Goal: Task Accomplishment & Management: Use online tool/utility

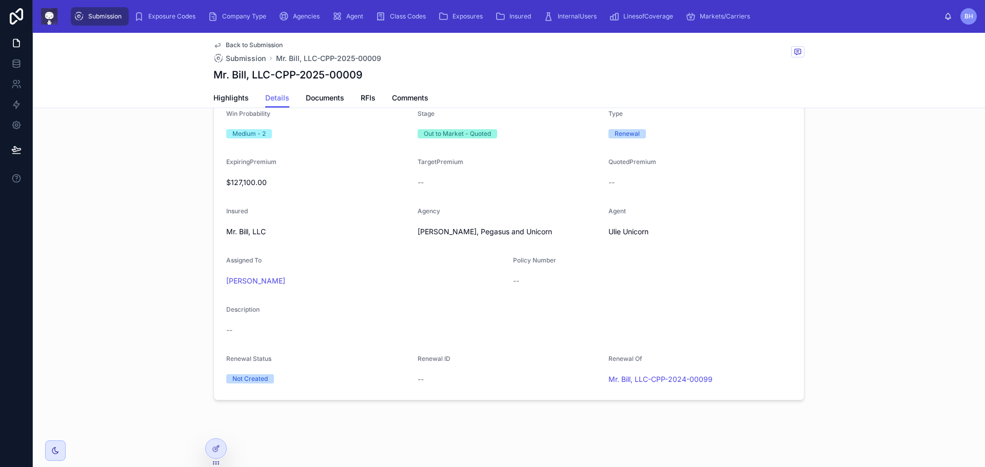
scroll to position [148, 0]
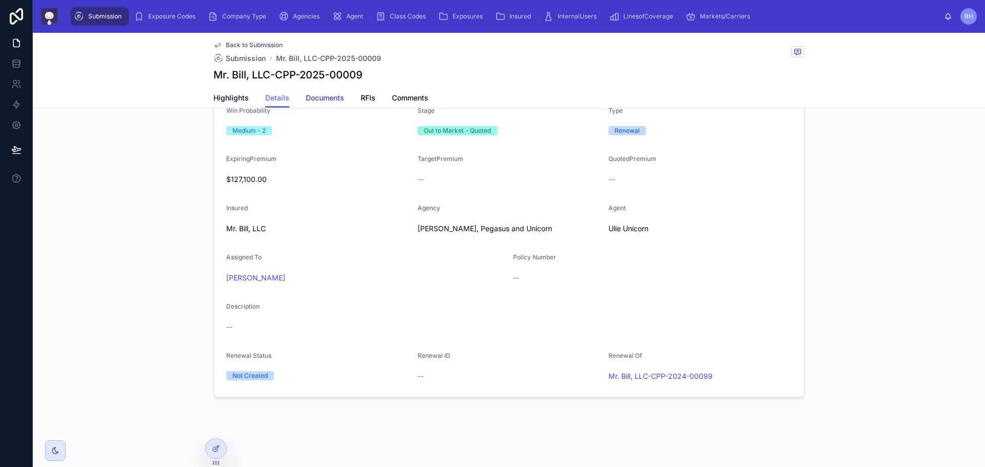
click at [329, 99] on span "Documents" at bounding box center [325, 98] width 38 height 10
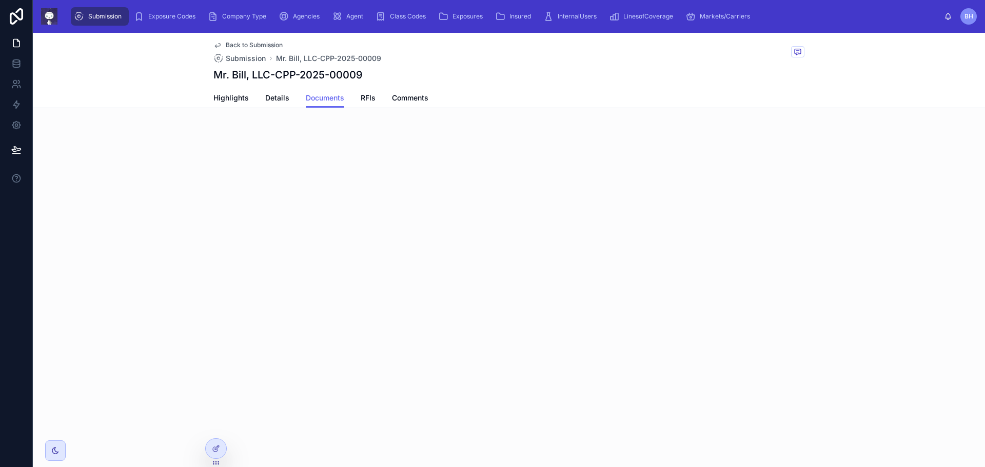
click at [378, 180] on div "Back to Submission Submission Mr. Bill, LLC-CPP-2025-00009 Mr. Bill, LLC-CPP-20…" at bounding box center [509, 109] width 952 height 153
click at [215, 447] on icon at bounding box center [216, 449] width 8 height 8
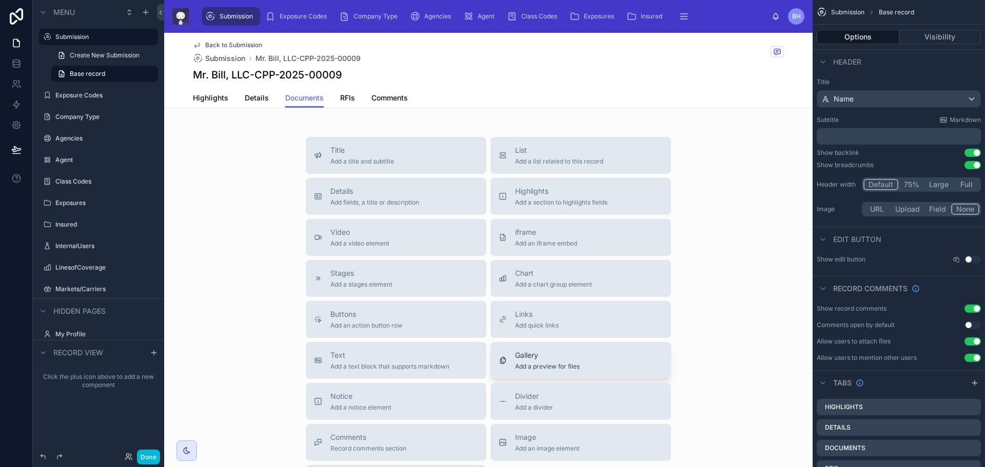
click at [556, 357] on span "Gallery" at bounding box center [547, 355] width 65 height 10
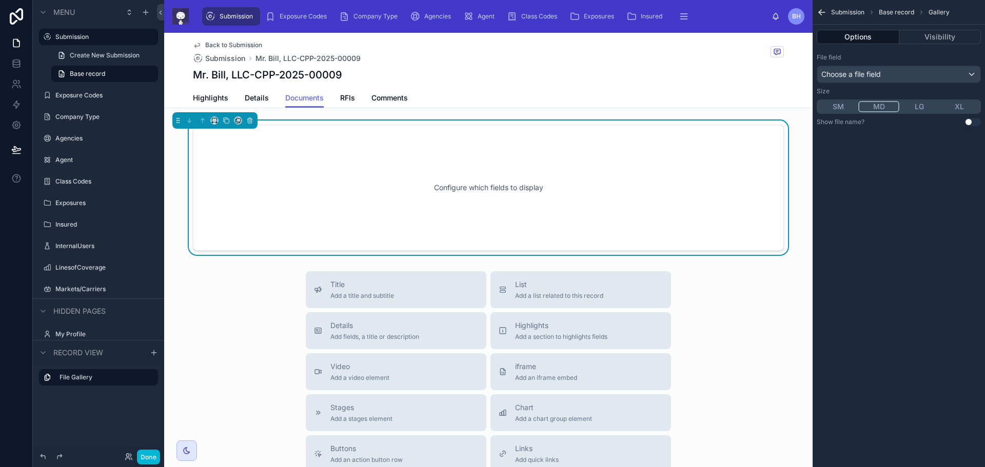
click at [255, 175] on div "Configure which fields to display" at bounding box center [488, 188] width 557 height 92
click at [970, 74] on div "Choose a file field" at bounding box center [898, 74] width 163 height 16
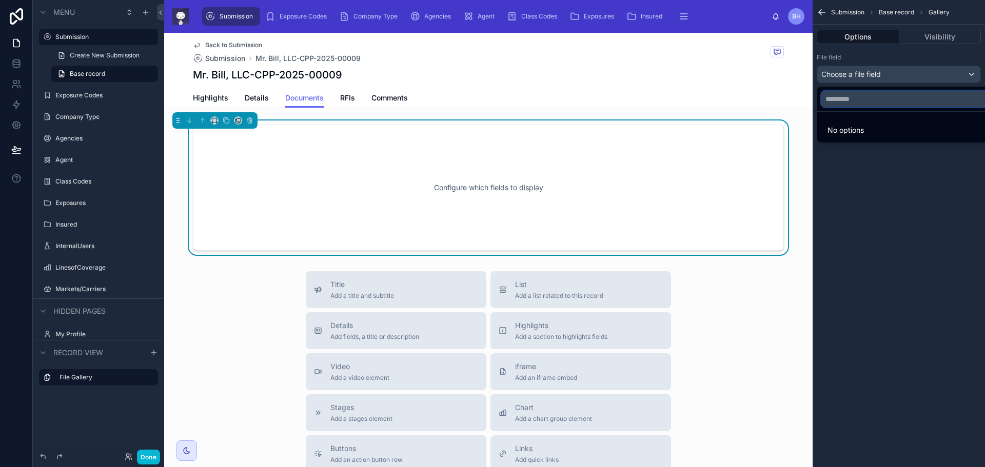
click at [848, 101] on input "text" at bounding box center [910, 99] width 178 height 16
click at [970, 73] on div "scrollable content" at bounding box center [492, 233] width 985 height 467
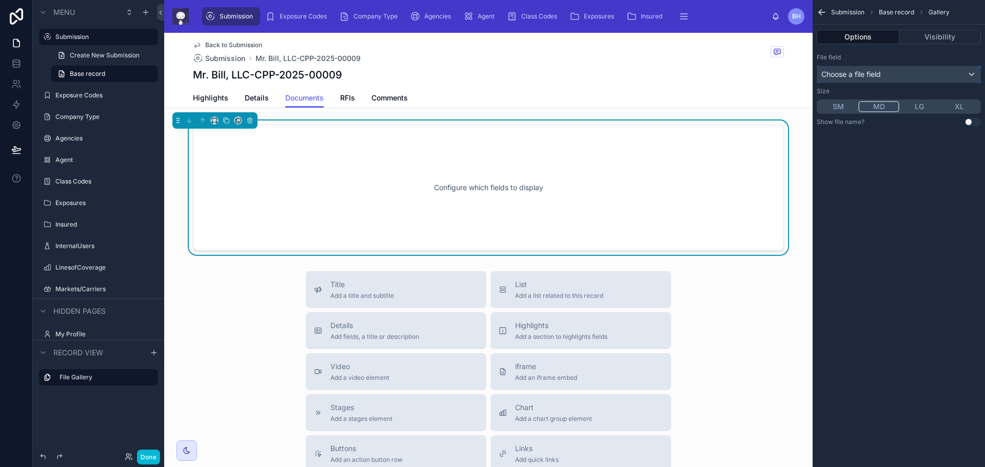
click at [970, 73] on div "Choose a file field" at bounding box center [898, 74] width 163 height 16
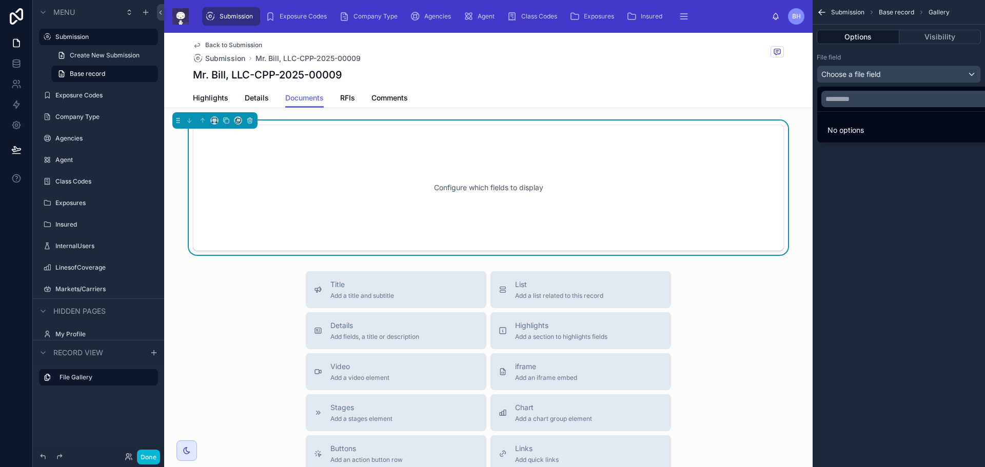
click at [869, 73] on div "scrollable content" at bounding box center [492, 233] width 985 height 467
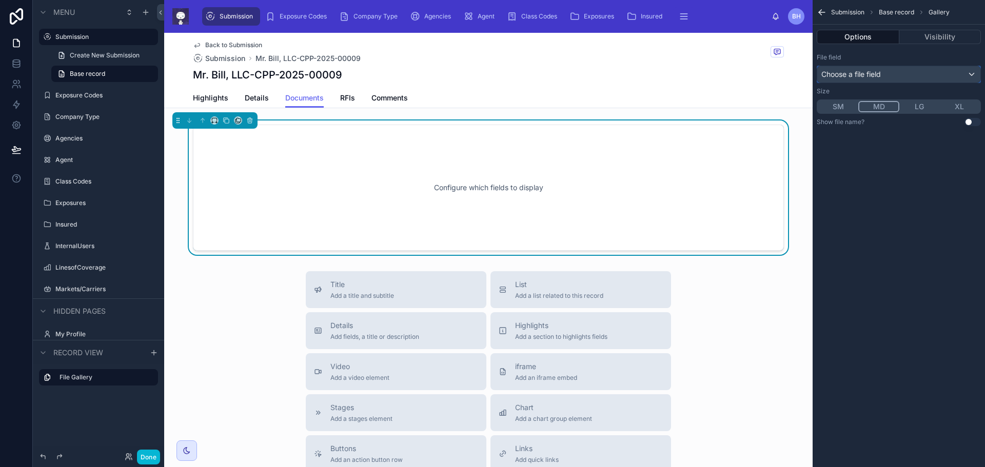
click at [869, 73] on span "Choose a file field" at bounding box center [850, 74] width 59 height 9
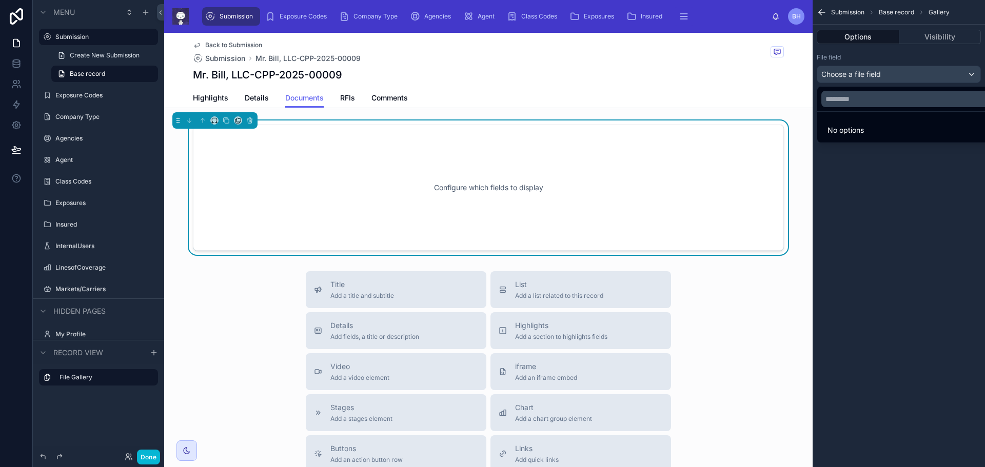
click at [424, 149] on div "Configure which fields to display" at bounding box center [488, 188] width 557 height 92
click at [861, 35] on div "scrollable content" at bounding box center [492, 233] width 985 height 467
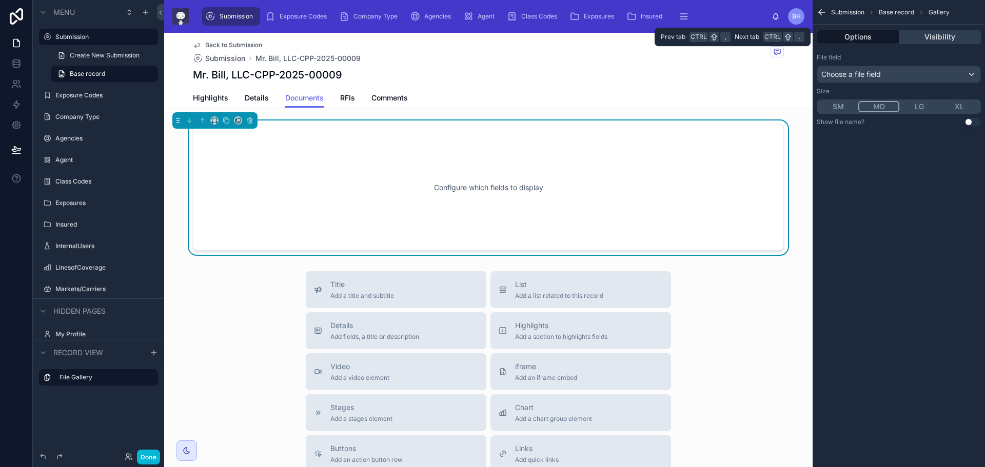
click at [938, 35] on button "Visibility" at bounding box center [940, 37] width 82 height 14
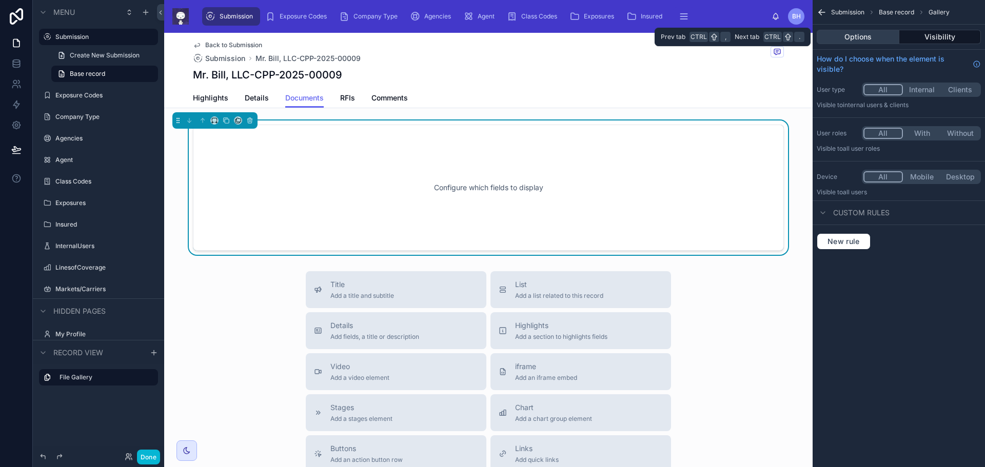
click at [851, 34] on button "Options" at bounding box center [857, 37] width 83 height 14
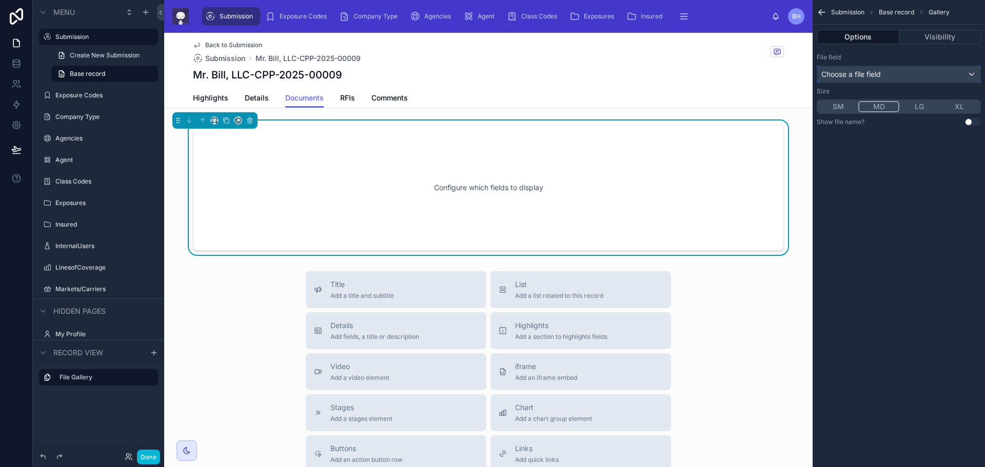
click at [969, 72] on div "Choose a file field" at bounding box center [898, 74] width 163 height 16
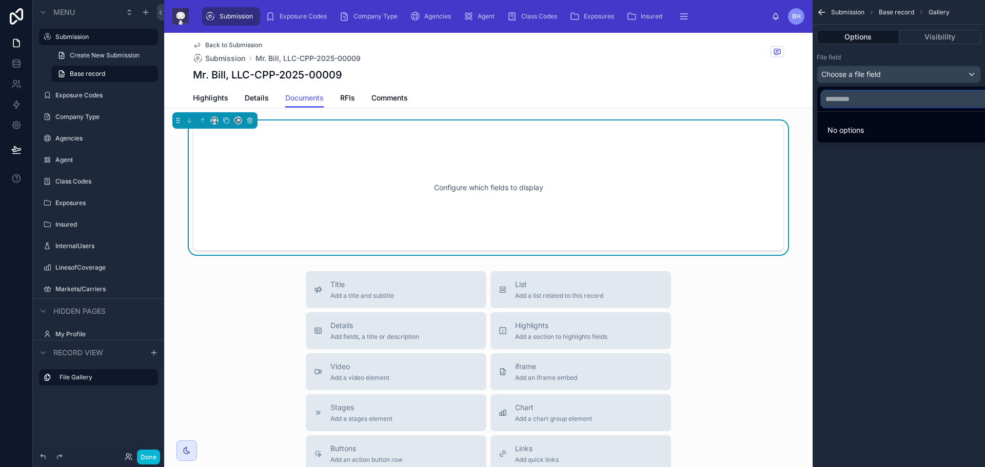
click at [855, 101] on input "text" at bounding box center [910, 99] width 178 height 16
type input "*"
click at [946, 188] on div "scrollable content" at bounding box center [492, 233] width 985 height 467
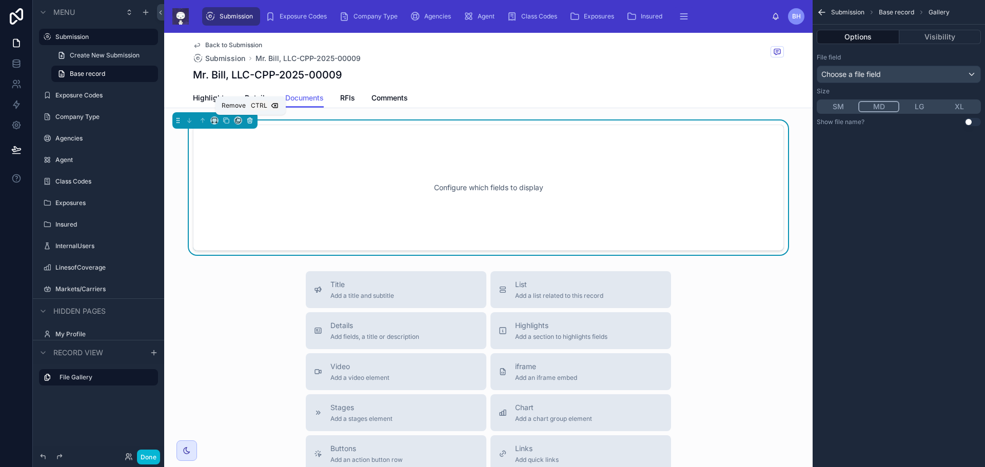
click at [252, 121] on icon at bounding box center [249, 120] width 7 height 7
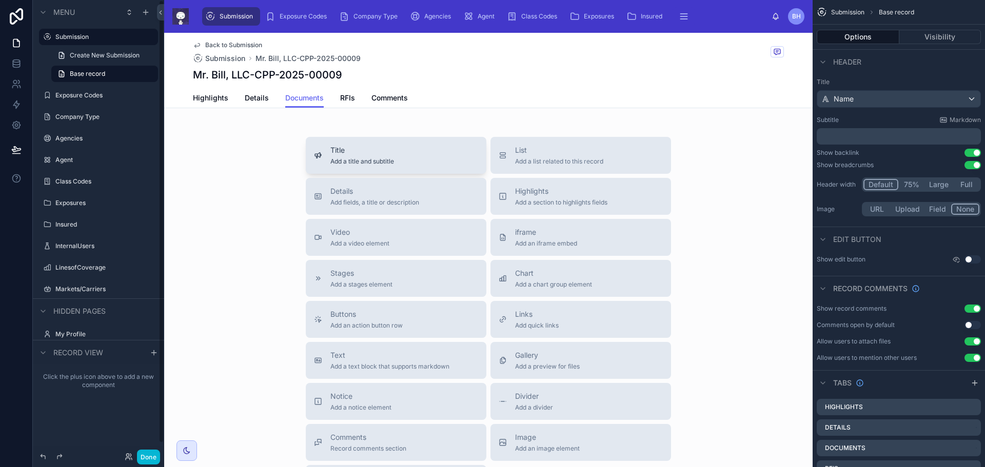
click at [359, 157] on div "Title Add a title and subtitle" at bounding box center [362, 155] width 64 height 21
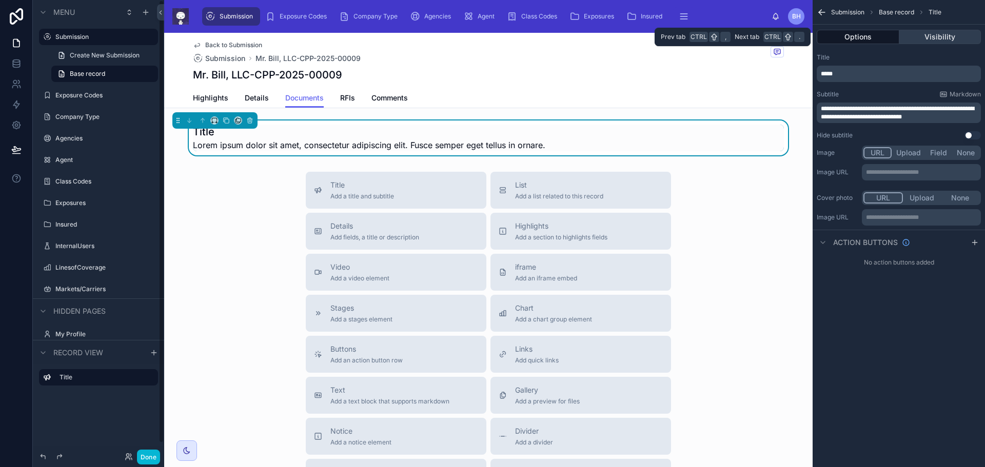
click at [932, 39] on button "Visibility" at bounding box center [940, 37] width 82 height 14
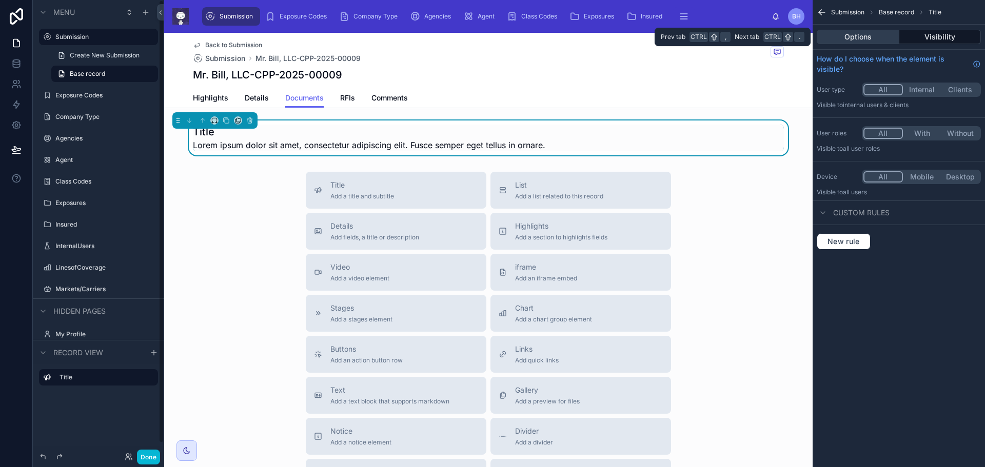
click at [850, 36] on button "Options" at bounding box center [857, 37] width 83 height 14
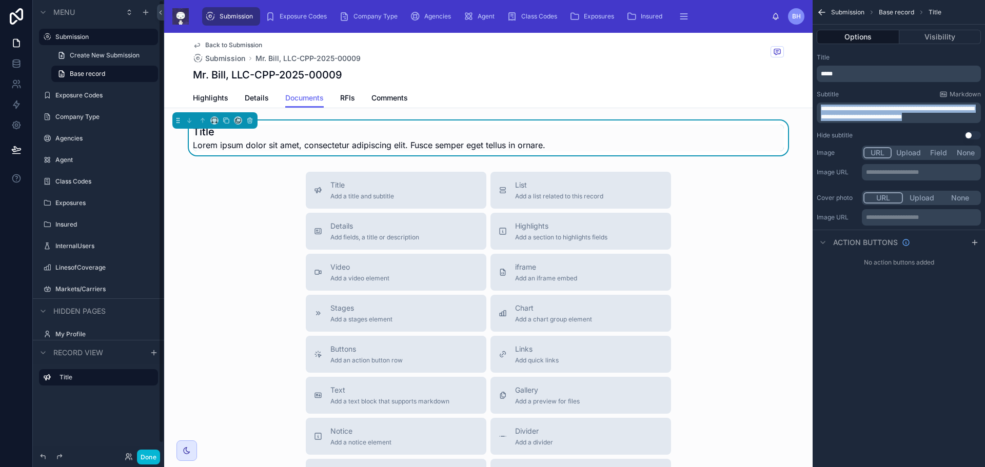
drag, startPoint x: 937, startPoint y: 114, endPoint x: 807, endPoint y: 102, distance: 130.3
click at [807, 102] on div "Submission Exposure Codes Company Type Agencies Agent Class Codes Exposures Ins…" at bounding box center [574, 233] width 820 height 467
click at [869, 73] on p "*****" at bounding box center [899, 74] width 158 height 8
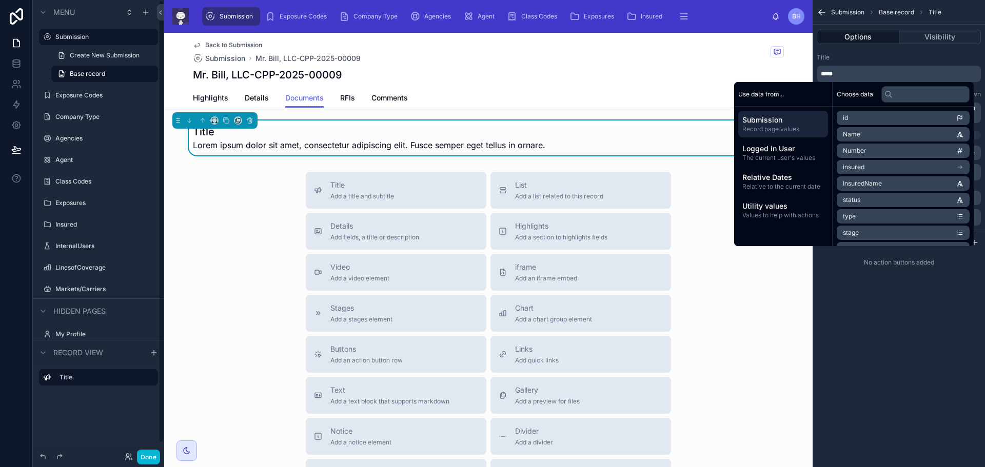
click at [868, 133] on li "Name" at bounding box center [902, 134] width 133 height 14
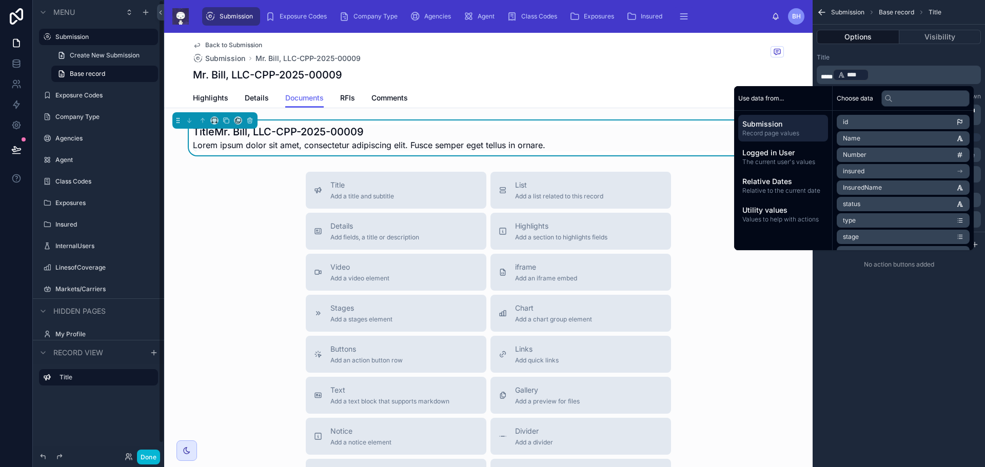
click at [681, 143] on div "TitleMr. Bill, LLC-CPP-2025-00009 Lorem ipsum dolor sit amet, consectetur adipi…" at bounding box center [488, 138] width 591 height 27
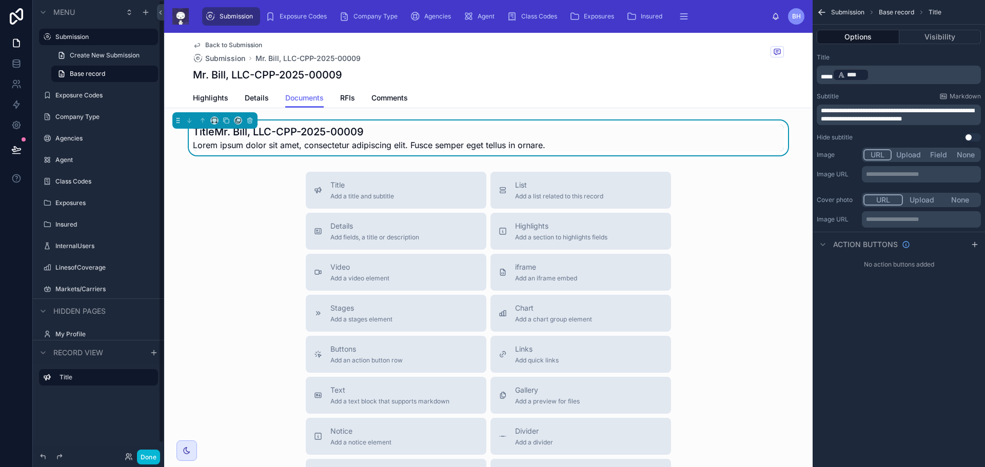
click at [681, 140] on div "TitleMr. Bill, LLC-CPP-2025-00009 Lorem ipsum dolor sit amet, consectetur adipi…" at bounding box center [488, 138] width 591 height 27
click at [876, 76] on p "***** **** ﻿ ﻿" at bounding box center [899, 75] width 158 height 14
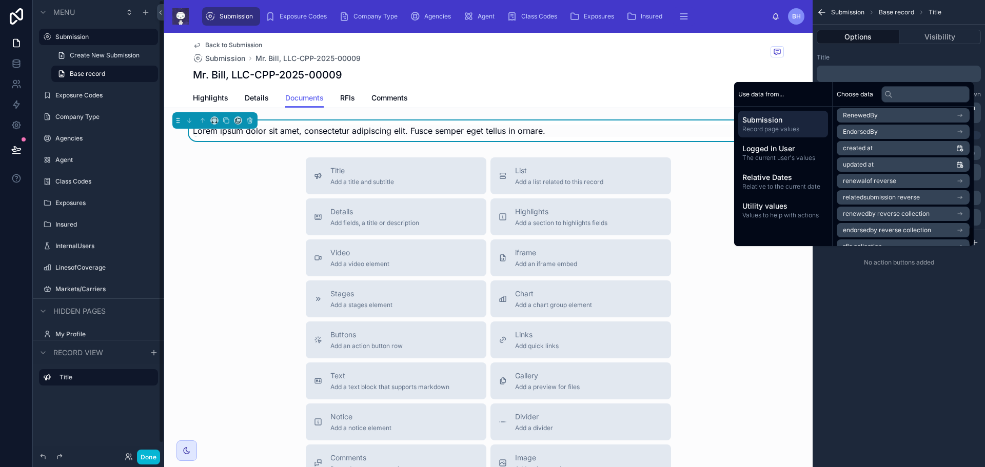
scroll to position [851, 0]
click at [910, 334] on div "**********" at bounding box center [898, 233] width 172 height 467
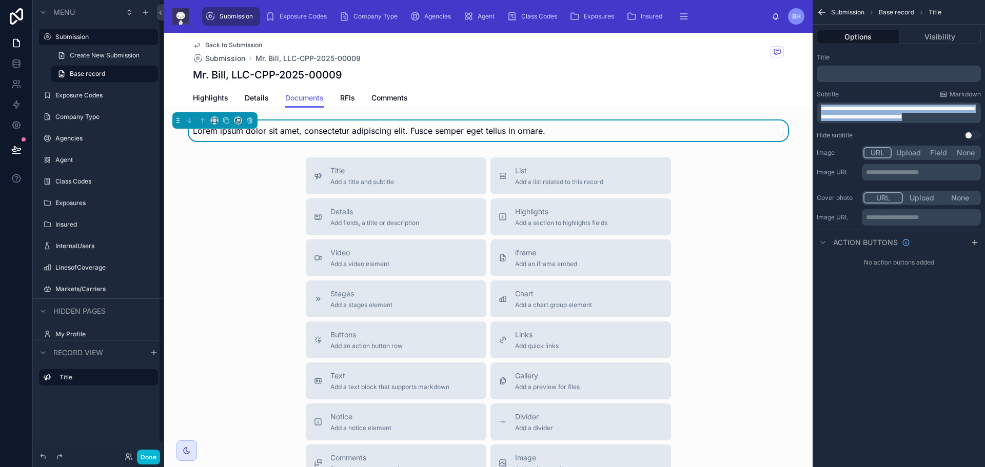
drag, startPoint x: 941, startPoint y: 116, endPoint x: 815, endPoint y: 105, distance: 126.6
click at [815, 105] on div "**********" at bounding box center [898, 96] width 172 height 94
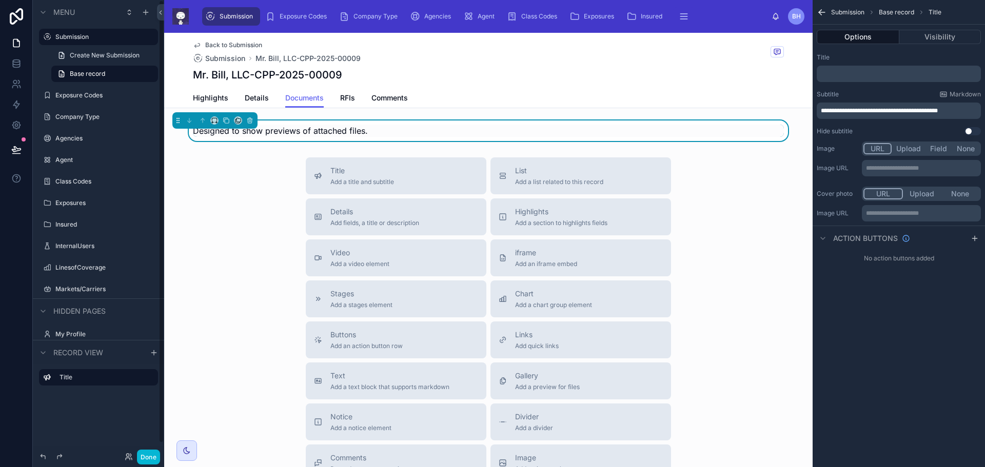
click at [848, 111] on span "**********" at bounding box center [878, 111] width 117 height 6
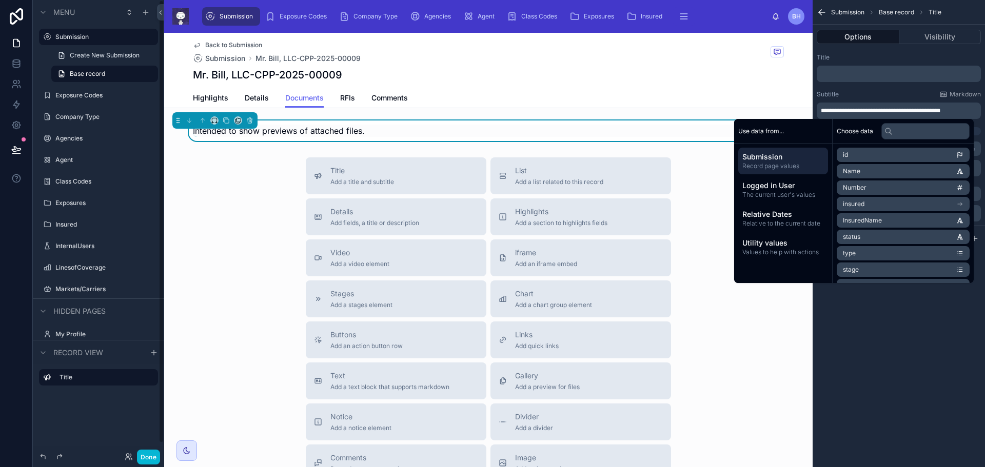
click at [963, 108] on p "**********" at bounding box center [899, 111] width 158 height 8
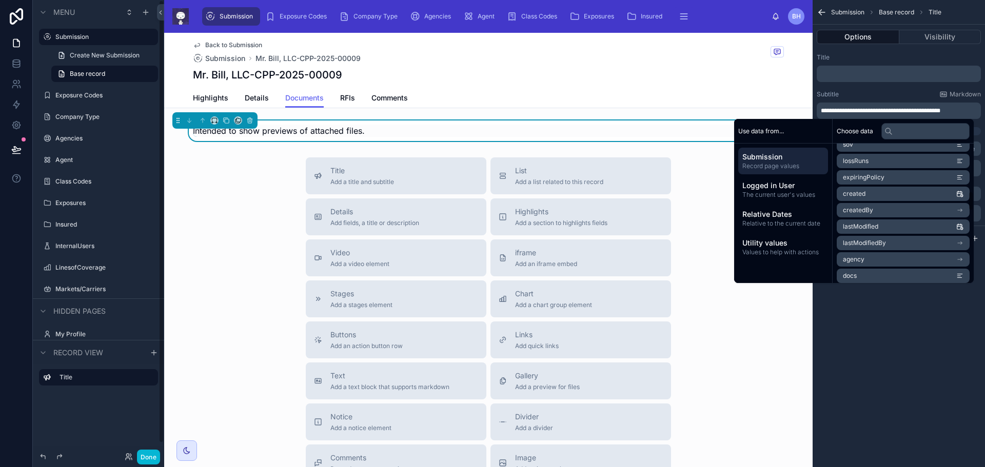
click at [956, 113] on p "**********" at bounding box center [899, 111] width 158 height 8
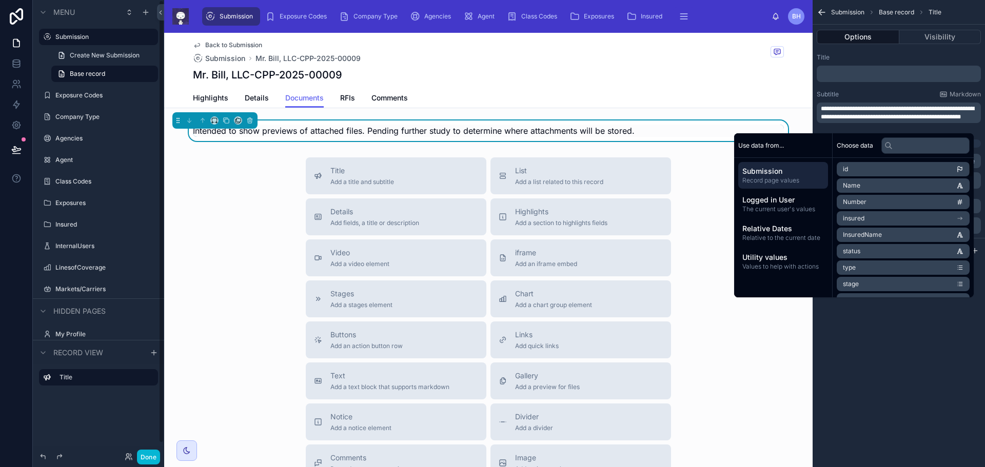
click at [751, 377] on div "Title Add a title and subtitle List Add a list related to this record Details A…" at bounding box center [488, 339] width 648 height 365
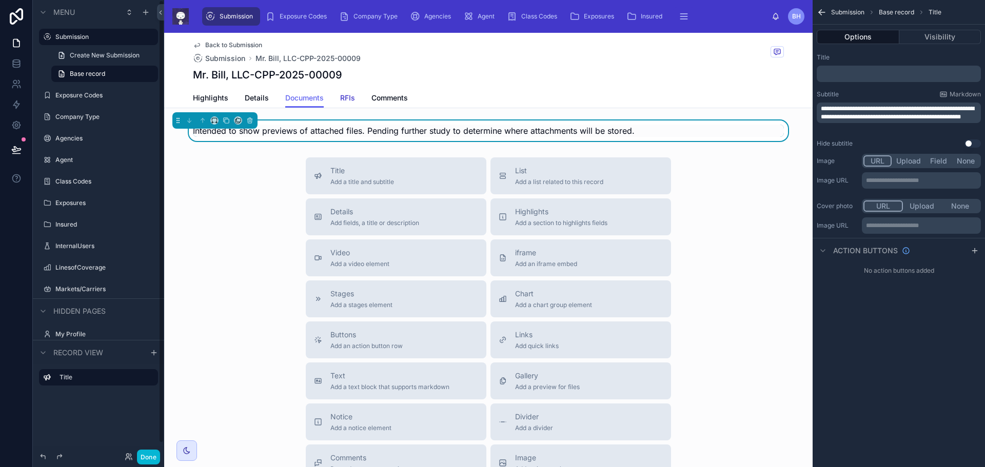
click at [344, 96] on span "RFIs" at bounding box center [347, 98] width 15 height 10
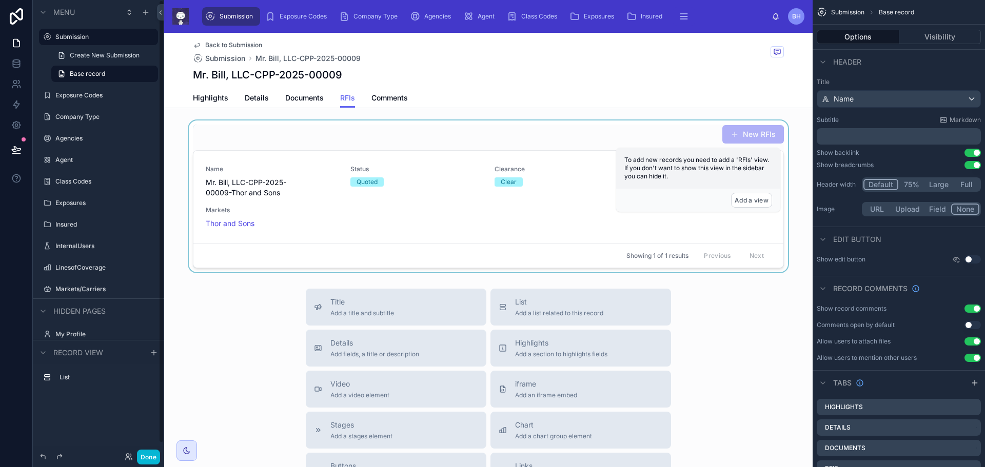
click at [448, 135] on div at bounding box center [488, 197] width 648 height 152
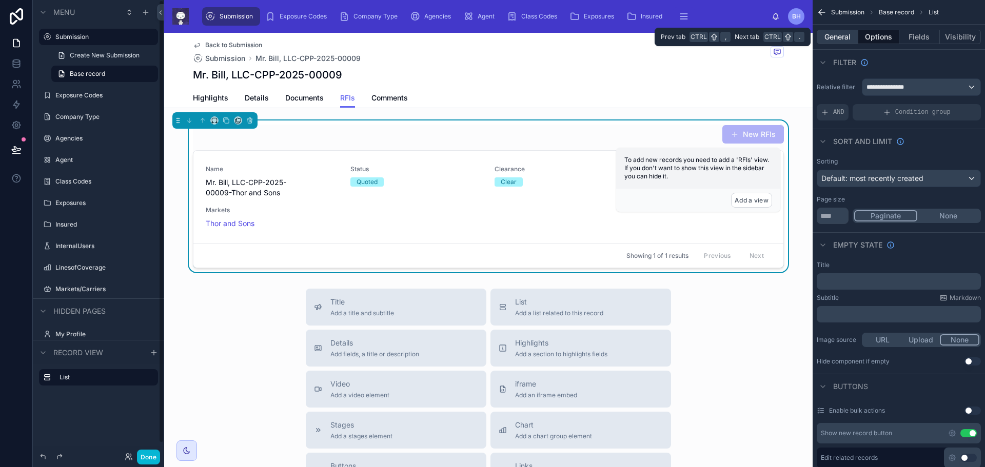
click at [835, 35] on button "General" at bounding box center [837, 37] width 42 height 14
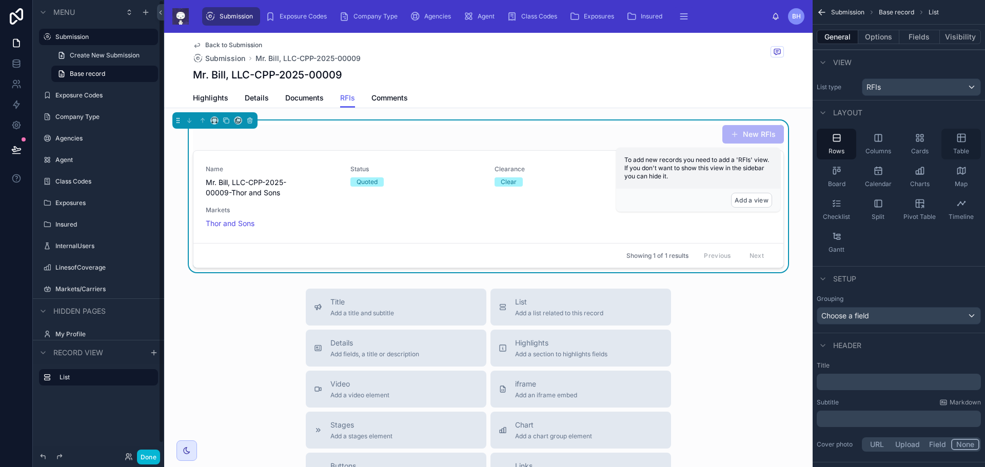
click at [957, 136] on icon "scrollable content" at bounding box center [961, 138] width 8 height 8
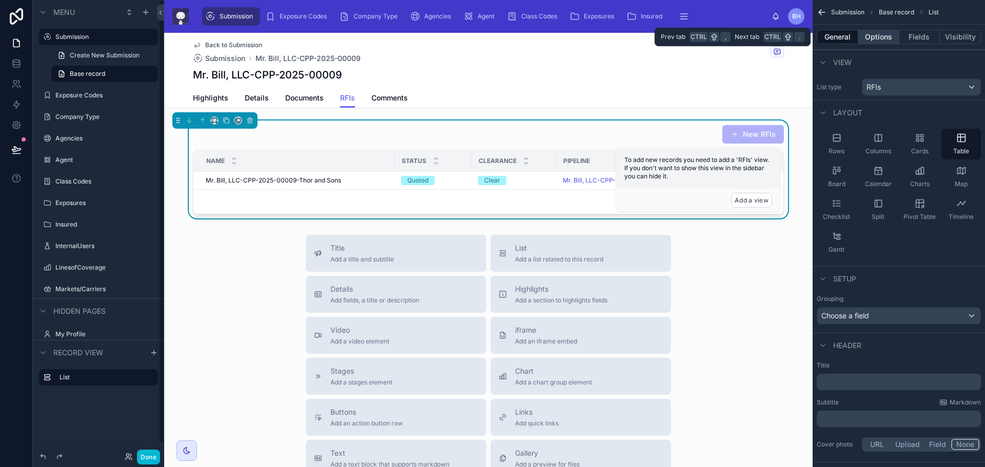
click at [882, 37] on button "Options" at bounding box center [878, 37] width 41 height 14
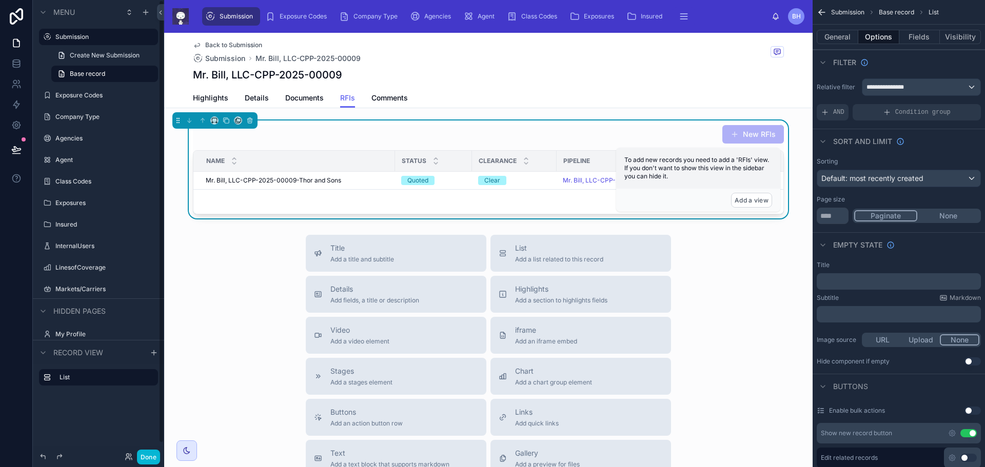
click at [857, 280] on p "﻿" at bounding box center [899, 281] width 158 height 8
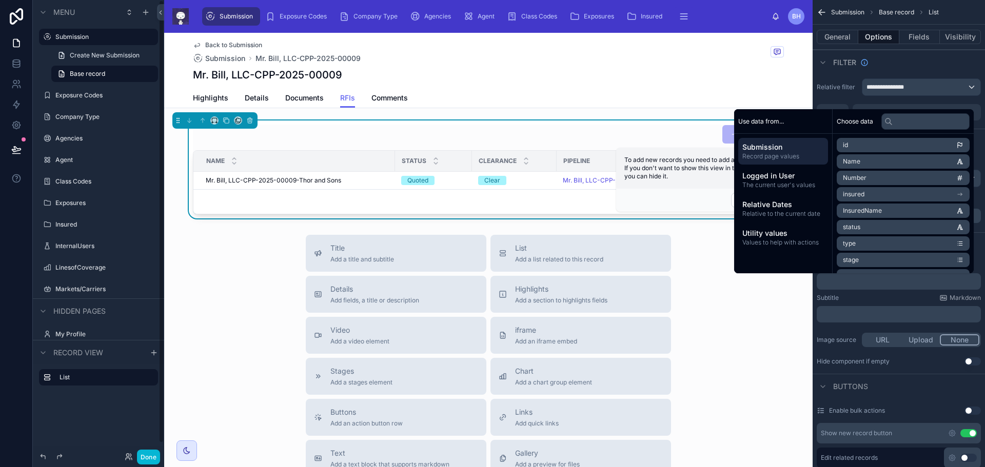
click at [865, 161] on li "Name" at bounding box center [902, 161] width 133 height 14
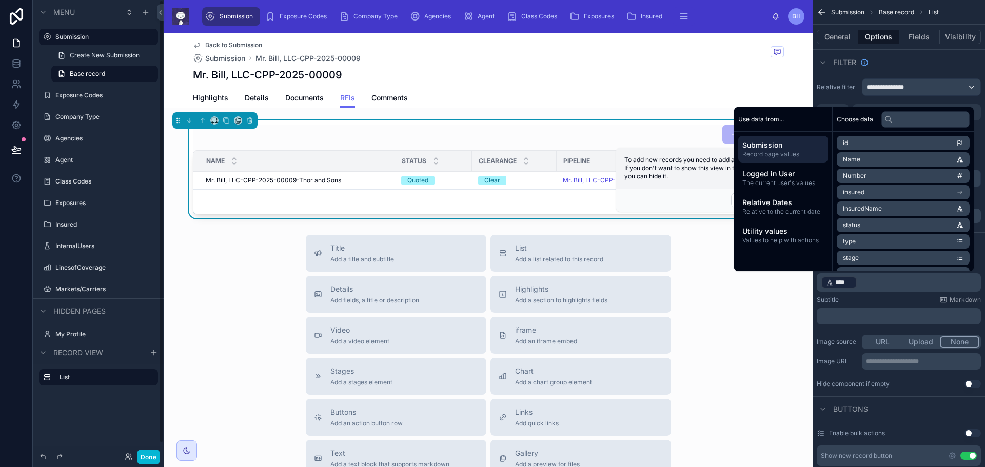
click at [841, 315] on p "﻿" at bounding box center [899, 316] width 158 height 8
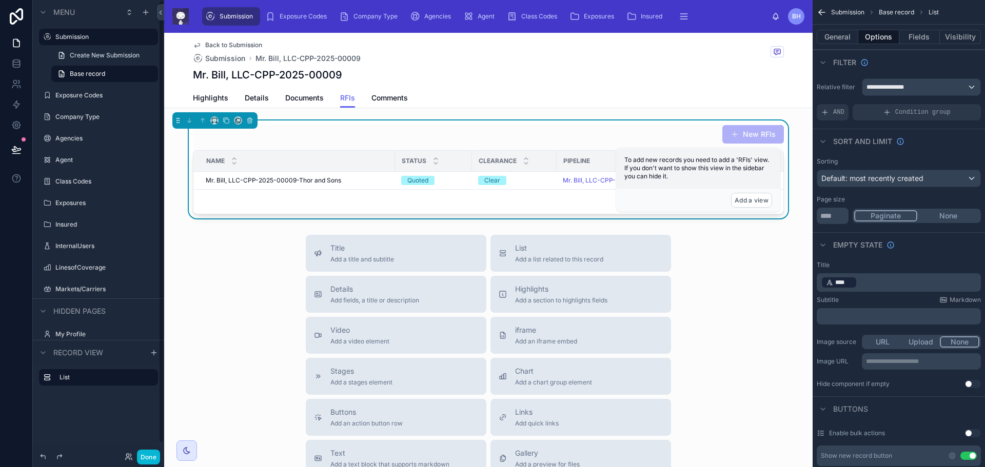
click at [783, 375] on div "Title Add a title and subtitle List Add a list related to this record Details A…" at bounding box center [488, 417] width 648 height 365
click at [839, 316] on p "﻿" at bounding box center [899, 316] width 158 height 8
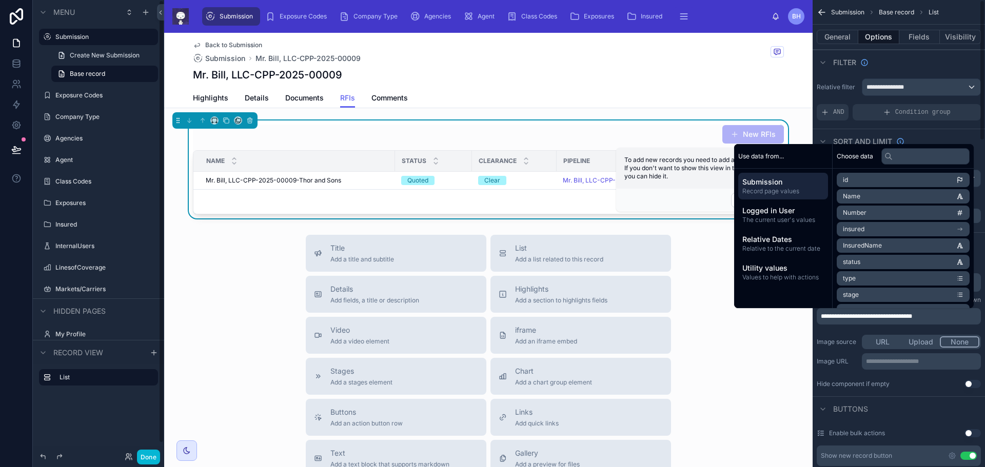
click at [757, 385] on div "Title Add a title and subtitle List Add a list related to this record Details A…" at bounding box center [488, 417] width 648 height 365
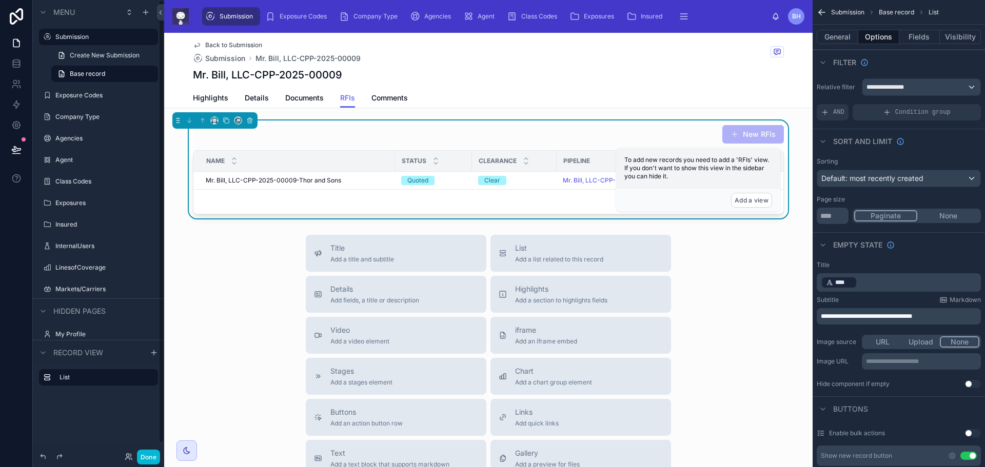
click at [756, 306] on div "Title Add a title and subtitle List Add a list related to this record Details A…" at bounding box center [488, 417] width 648 height 365
click at [145, 457] on button "Done" at bounding box center [148, 457] width 23 height 15
